Goal: Information Seeking & Learning: Learn about a topic

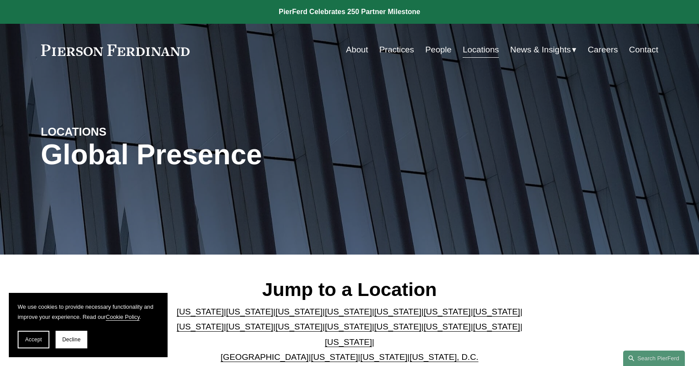
click at [0, 0] on span "News" at bounding box center [0, 0] width 0 height 0
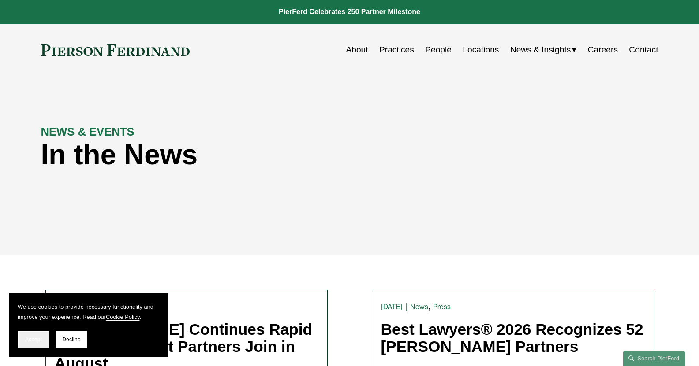
click at [40, 337] on span "Accept" at bounding box center [33, 340] width 17 height 6
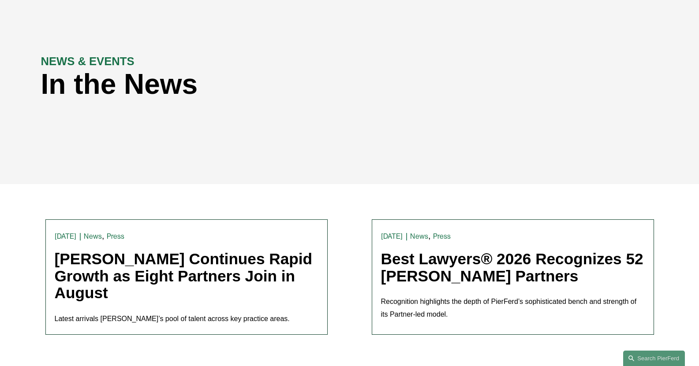
scroll to position [88, 0]
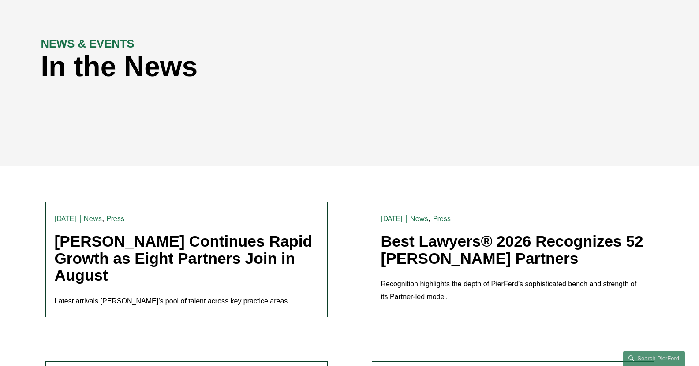
click at [155, 255] on link "Pierson Ferdinand Continues Rapid Growth as Eight Partners Join in August" at bounding box center [184, 258] width 258 height 51
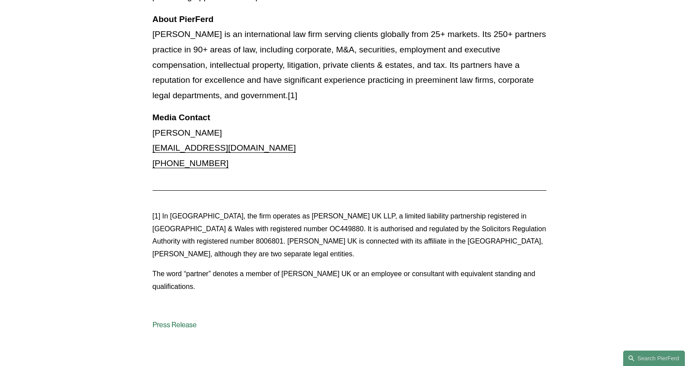
scroll to position [1798, 0]
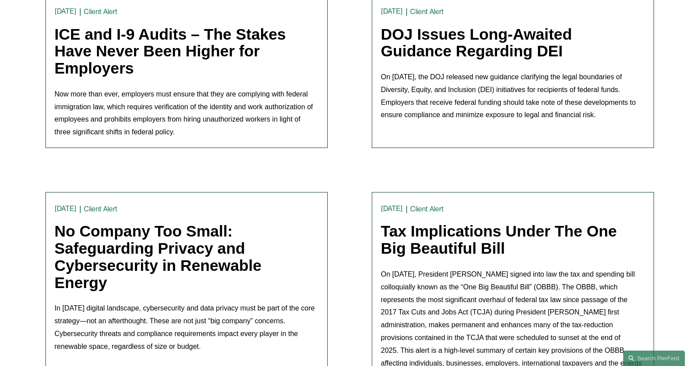
scroll to position [776, 0]
